Goal: Navigation & Orientation: Find specific page/section

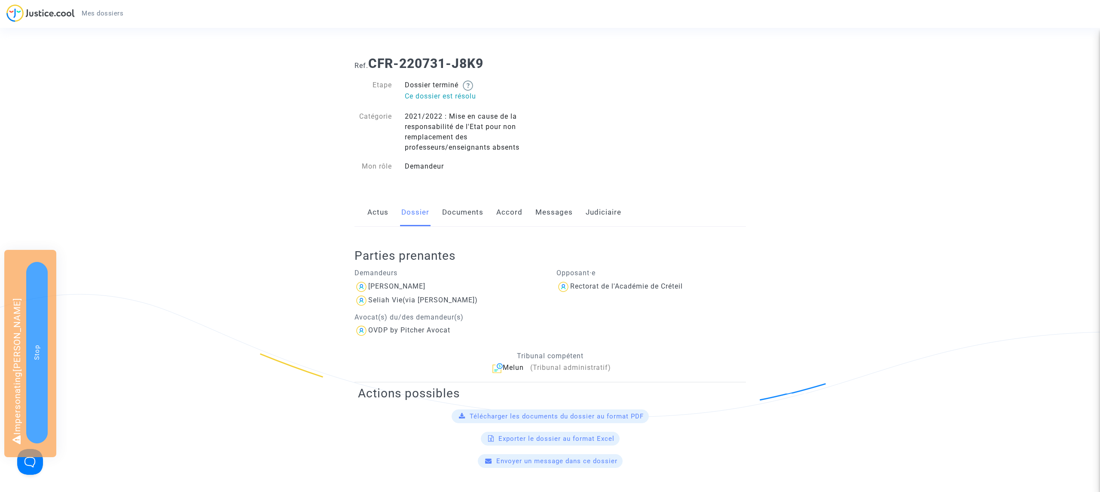
click at [459, 210] on link "Documents" at bounding box center [462, 212] width 41 height 28
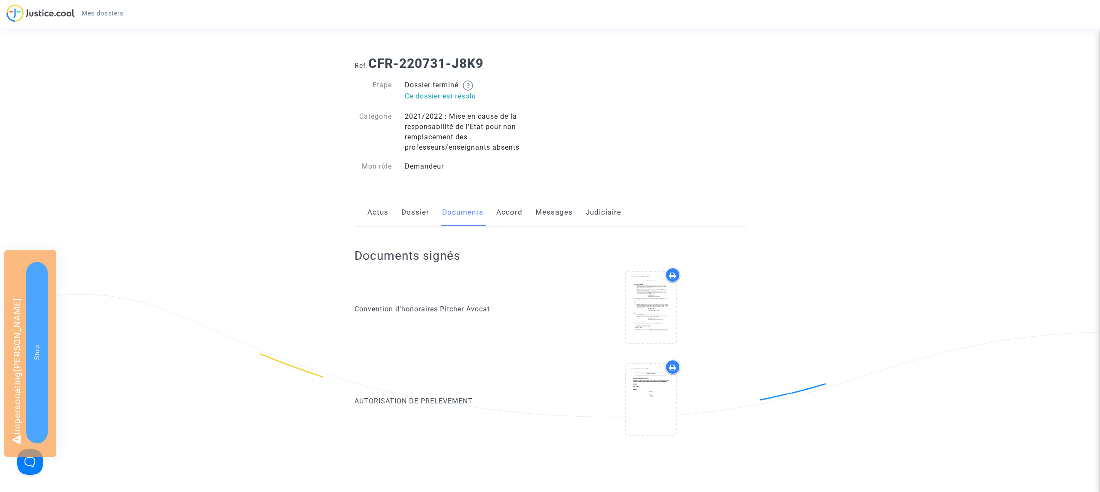
click at [546, 213] on link "Messages" at bounding box center [553, 212] width 37 height 28
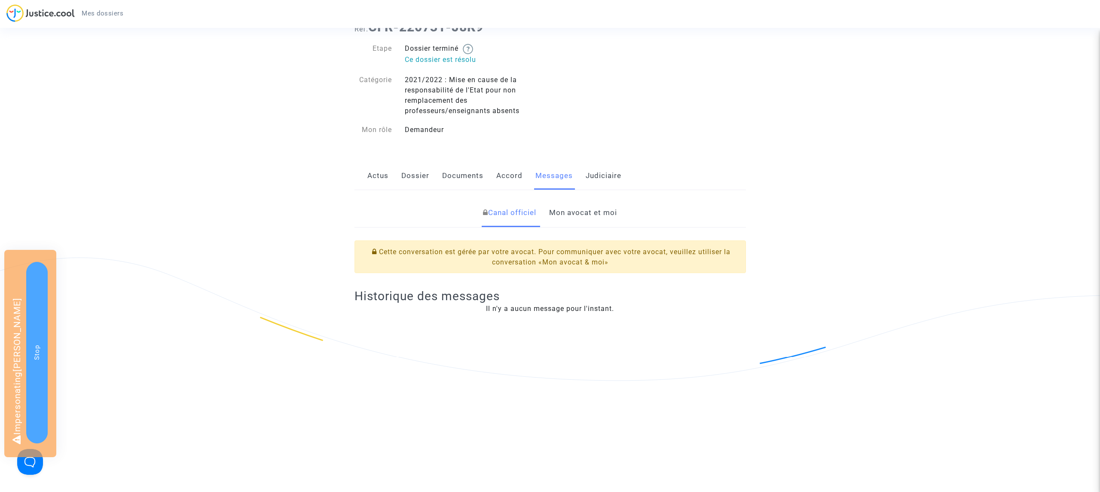
scroll to position [88, 0]
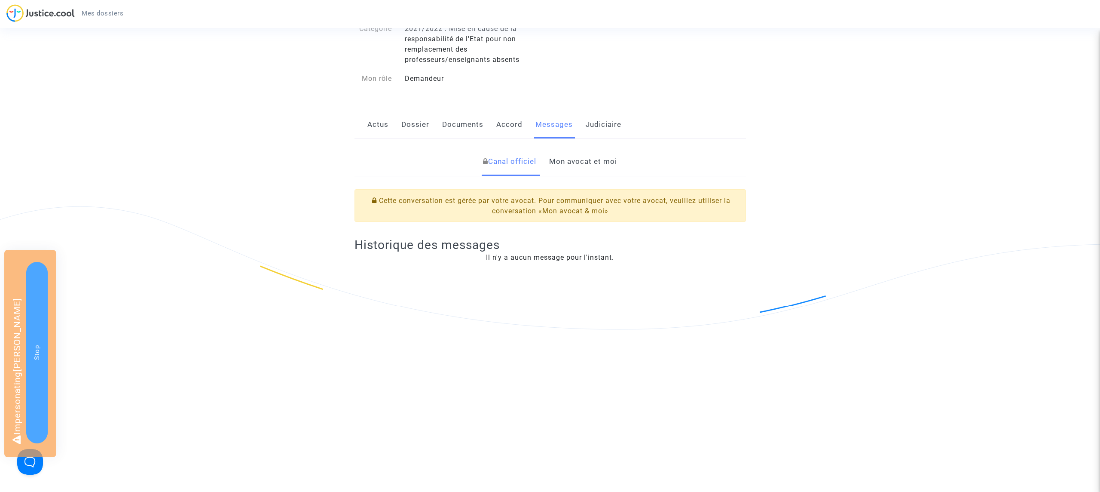
click at [566, 163] on link "Mon avocat et moi" at bounding box center [583, 161] width 68 height 28
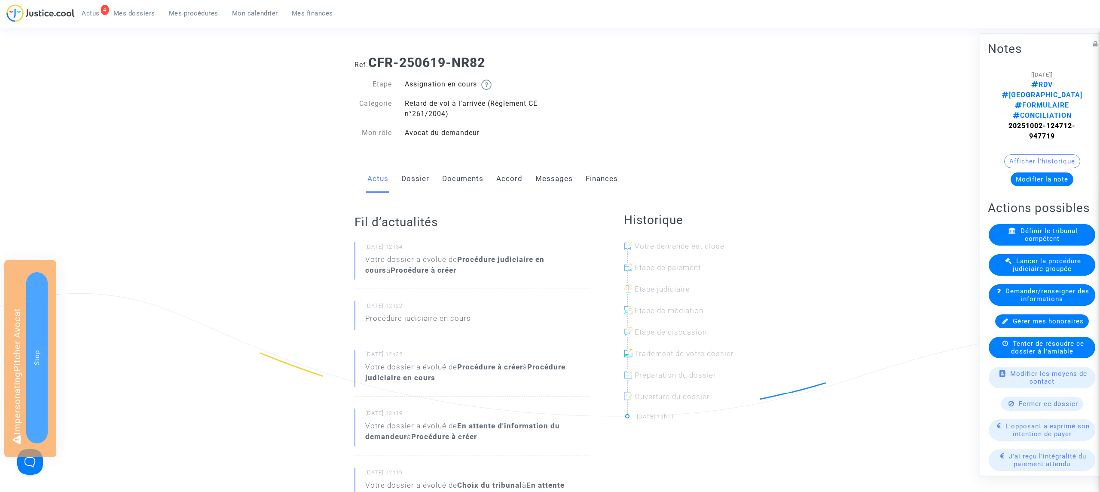
click at [456, 178] on link "Documents" at bounding box center [462, 179] width 41 height 28
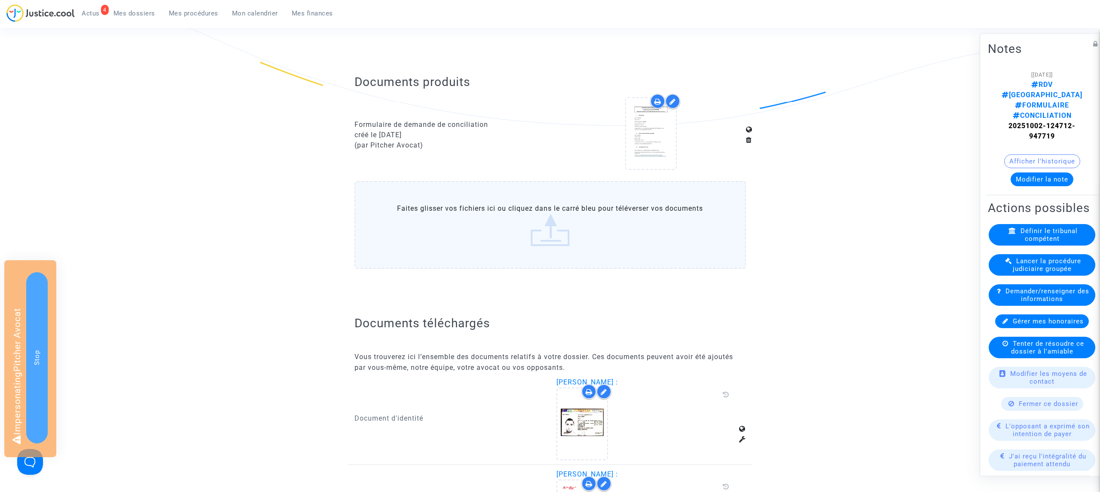
scroll to position [317, 0]
